Goal: Information Seeking & Learning: Learn about a topic

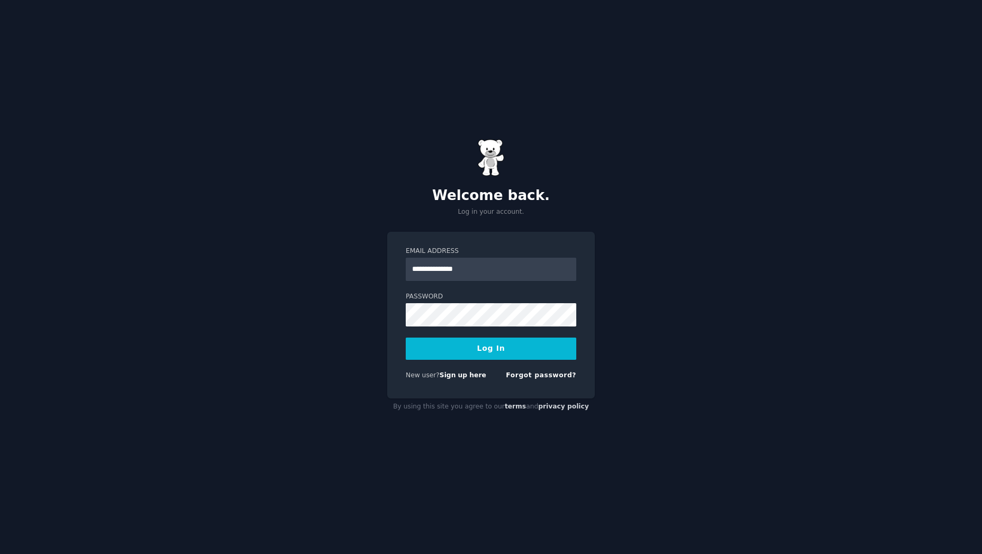
type input "**********"
click at [0, 554] on com-1password-button at bounding box center [0, 554] width 0 height 0
click at [480, 352] on div "Logging In..." at bounding box center [491, 349] width 170 height 22
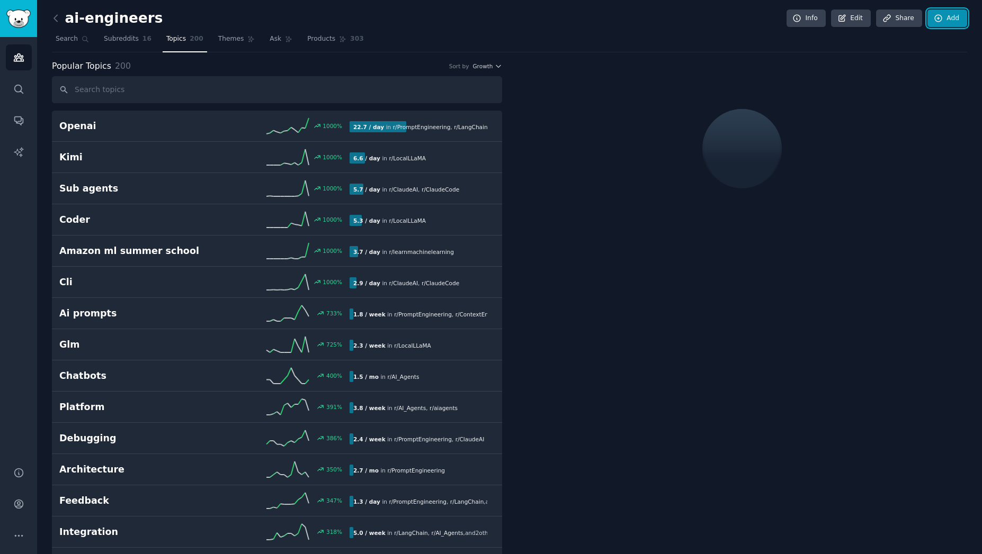
click at [949, 20] on link "Add" at bounding box center [947, 19] width 40 height 18
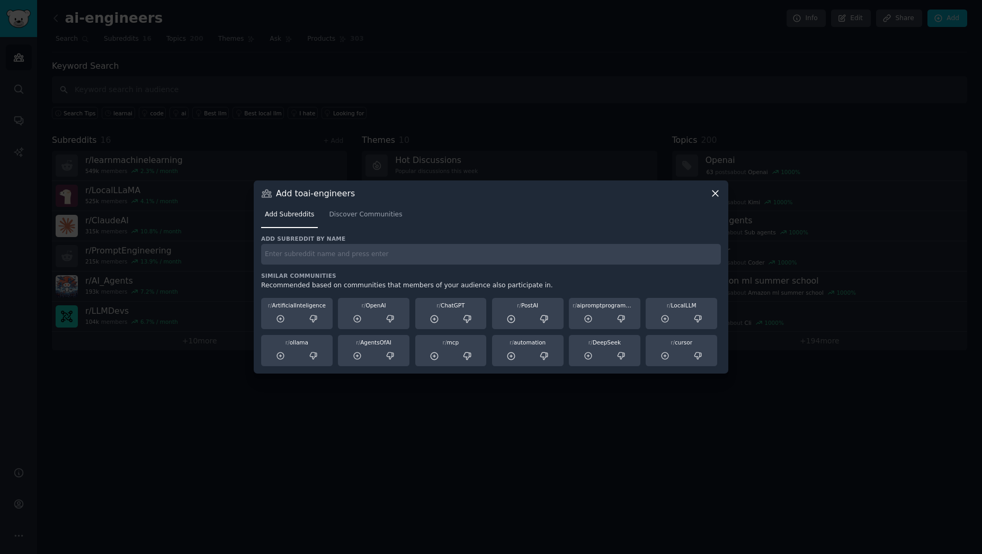
click at [509, 257] on input "text" at bounding box center [491, 254] width 460 height 21
type input "aiquality"
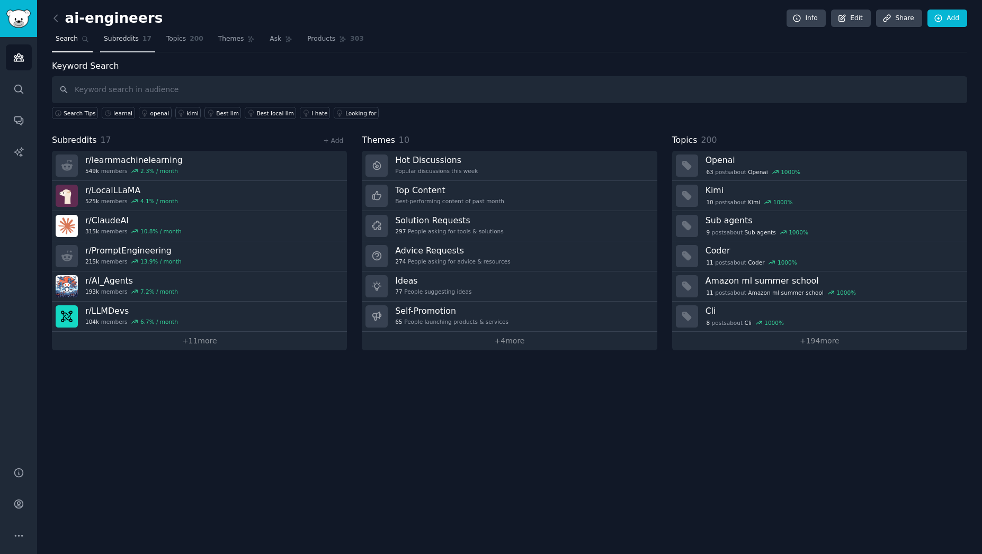
click at [118, 36] on span "Subreddits" at bounding box center [121, 39] width 35 height 10
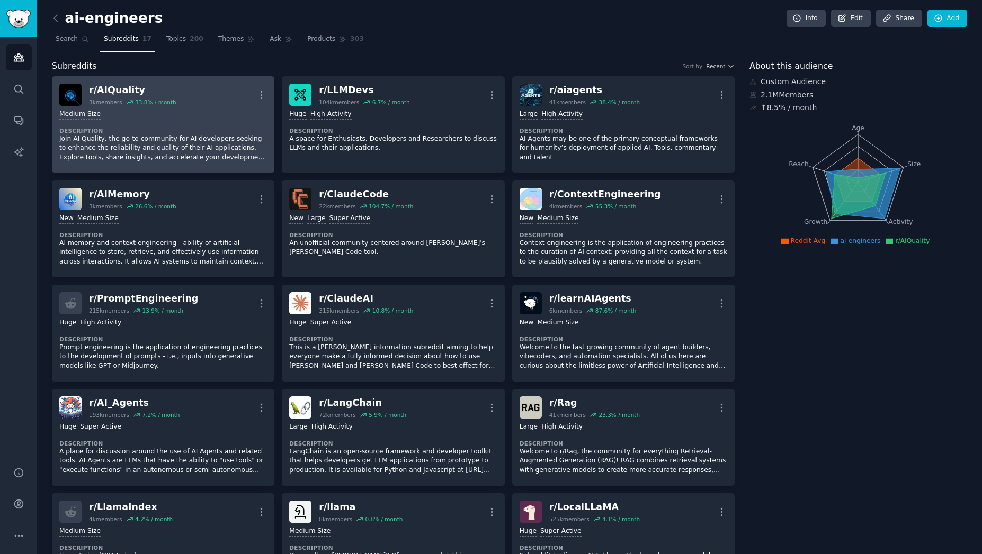
click at [187, 152] on p "Join AI Quality, the go-to community for AI developers seeking to enhance the r…" at bounding box center [163, 148] width 208 height 28
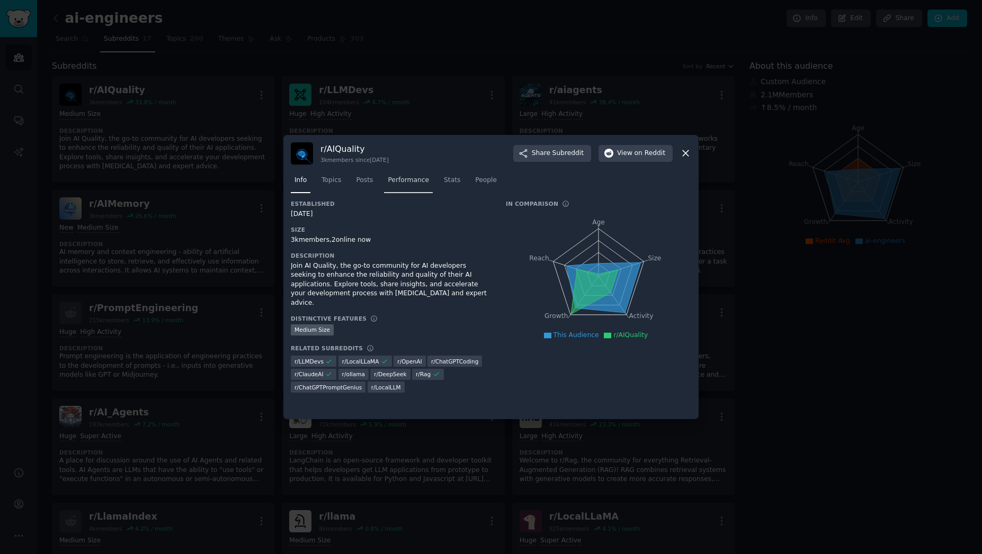
click at [409, 179] on span "Performance" at bounding box center [408, 181] width 41 height 10
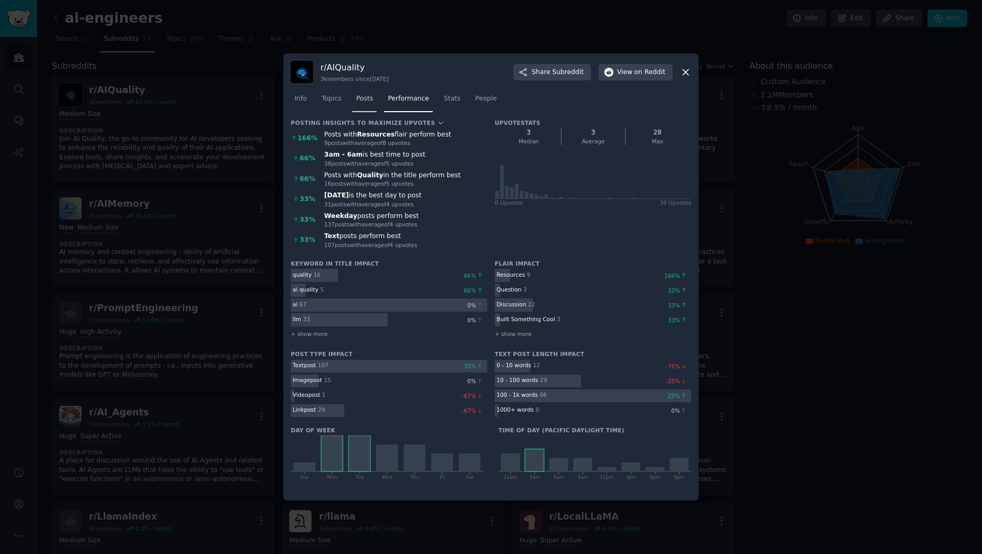
click at [360, 94] on span "Posts" at bounding box center [364, 99] width 17 height 10
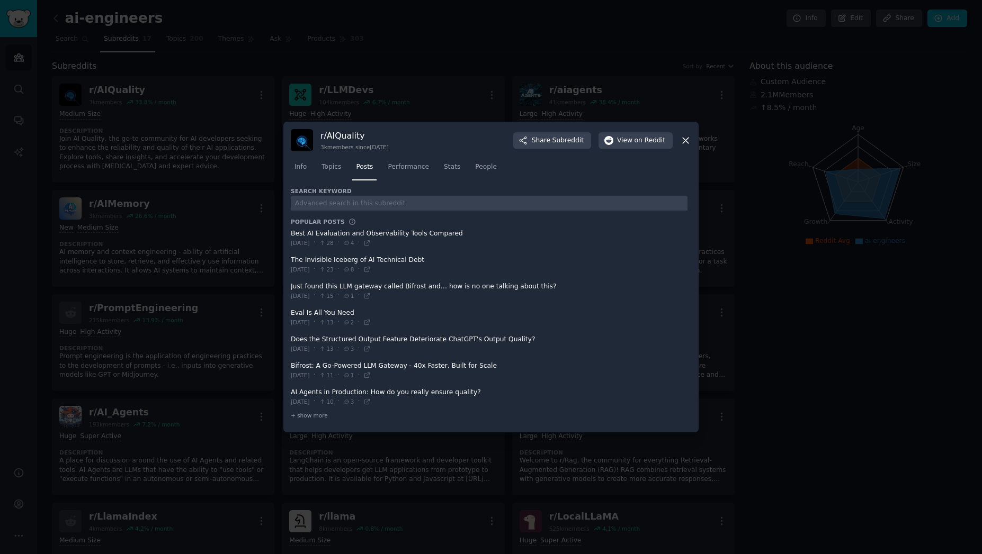
click at [303, 167] on span "Info" at bounding box center [300, 168] width 12 height 10
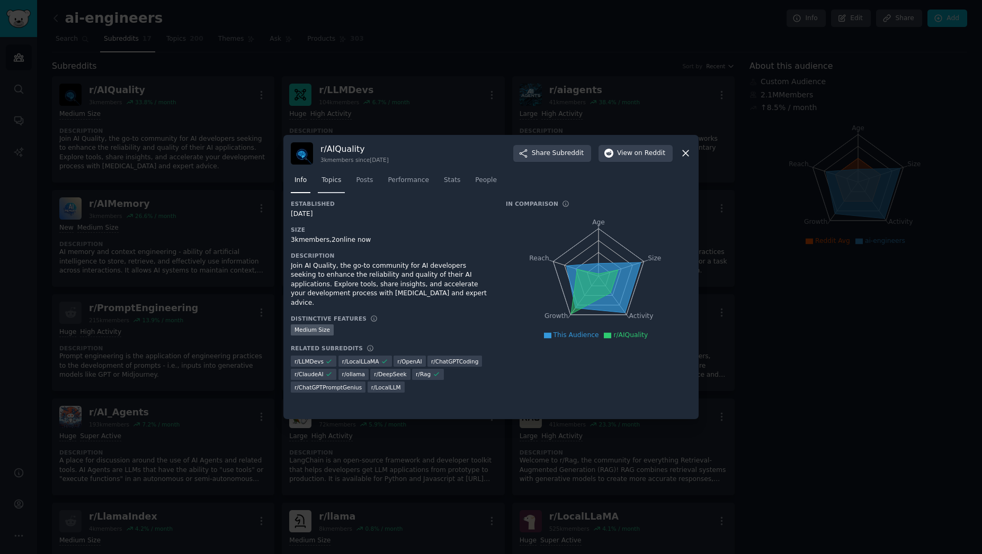
click at [334, 173] on link "Topics" at bounding box center [331, 183] width 27 height 22
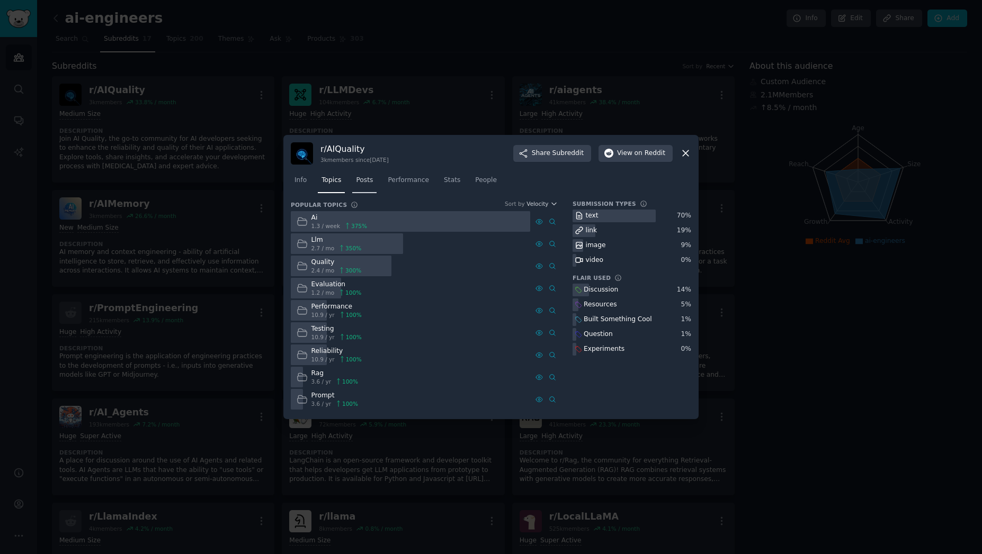
click at [360, 184] on span "Posts" at bounding box center [364, 181] width 17 height 10
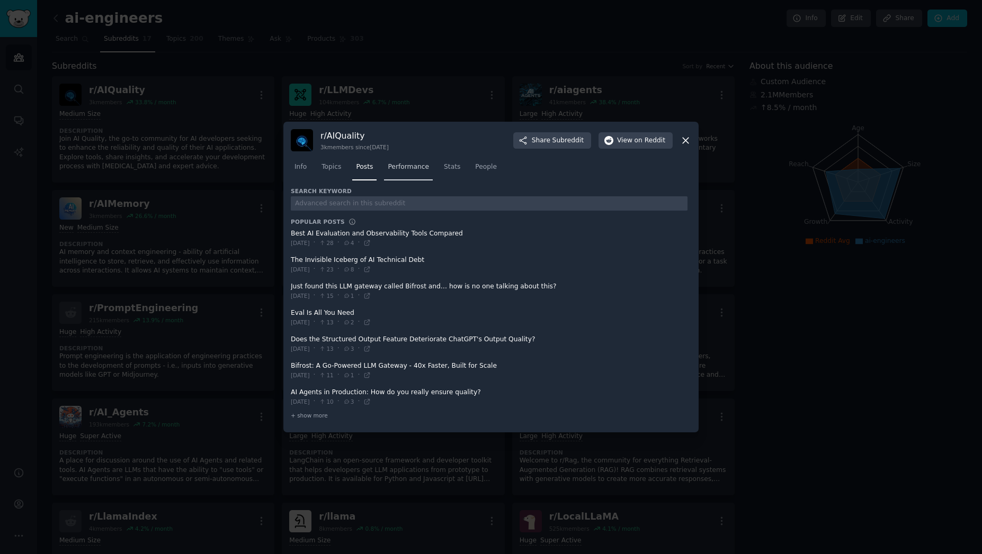
click at [411, 169] on span "Performance" at bounding box center [408, 168] width 41 height 10
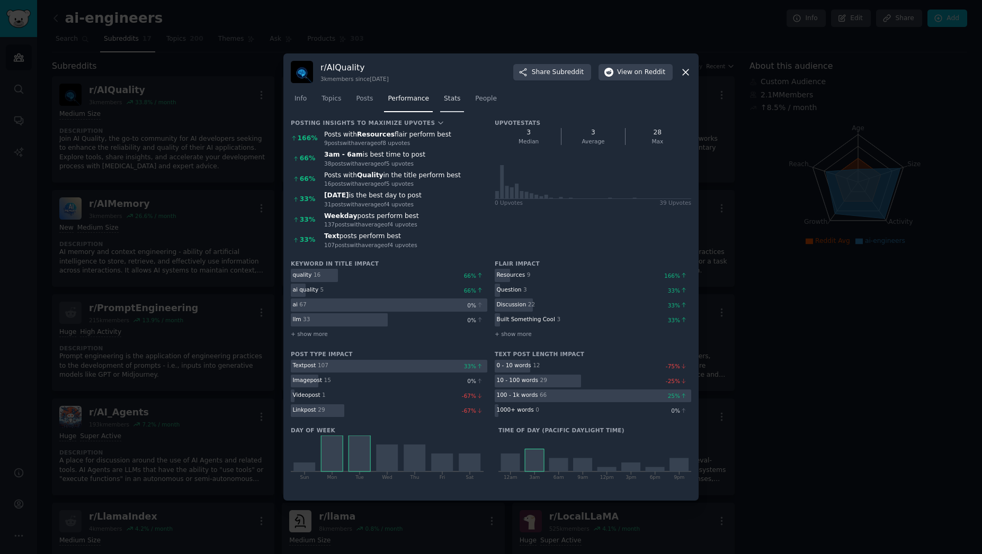
click at [444, 100] on span "Stats" at bounding box center [452, 99] width 16 height 10
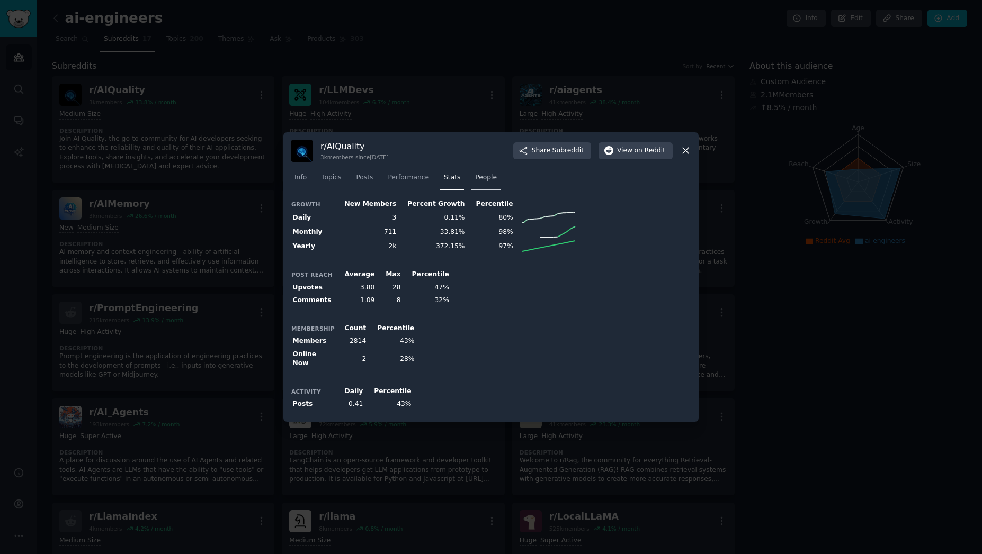
click at [475, 183] on span "People" at bounding box center [486, 178] width 22 height 10
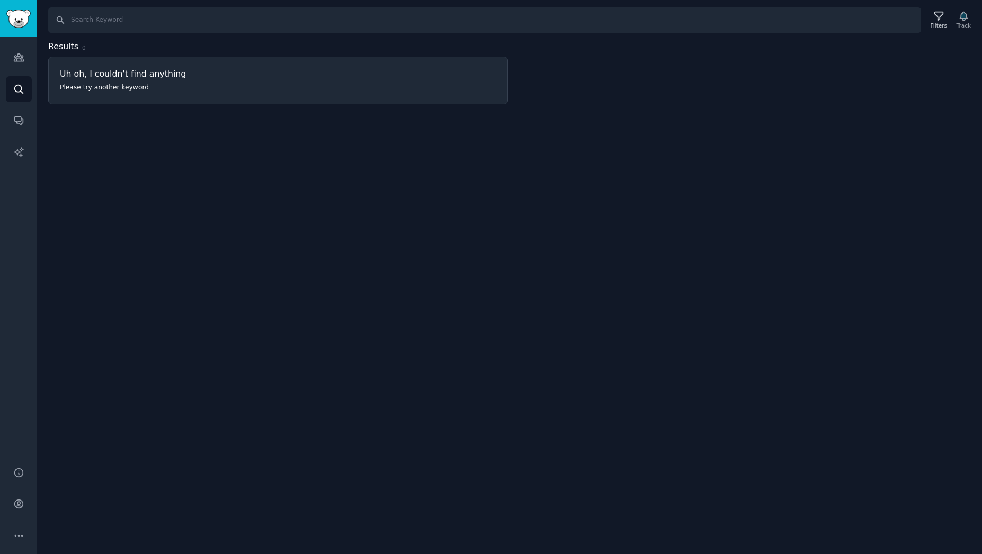
click at [605, 249] on div "Search Filters Track Results 0 Uh oh, I couldn't find anything Please try anoth…" at bounding box center [509, 277] width 945 height 554
